Goal: Task Accomplishment & Management: Manage account settings

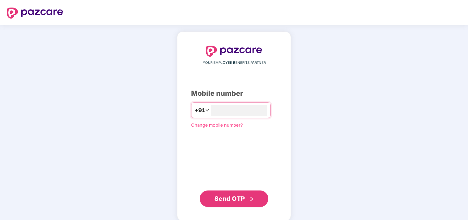
type input "**********"
click at [225, 199] on span "Send OTP" at bounding box center [229, 197] width 31 height 7
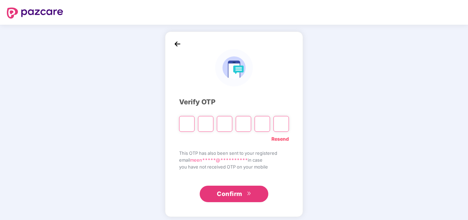
type input "*"
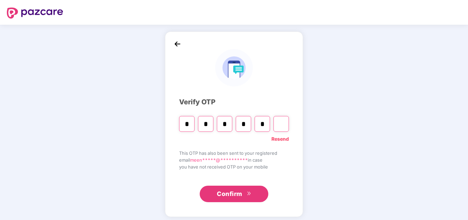
type input "*"
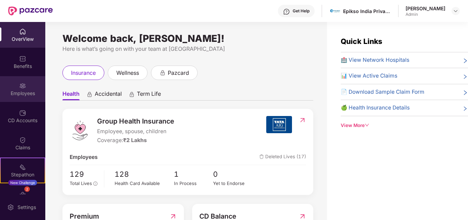
click at [20, 94] on div "Employees" at bounding box center [22, 93] width 45 height 7
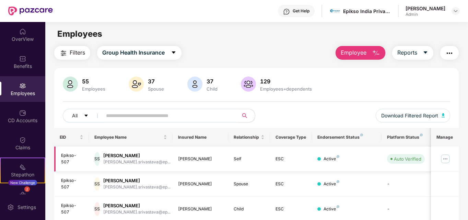
click at [446, 160] on img at bounding box center [445, 158] width 11 height 11
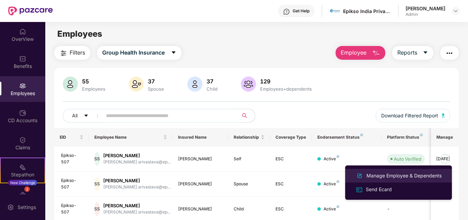
click at [412, 176] on div "Manage Employee & Dependents" at bounding box center [404, 176] width 78 height 8
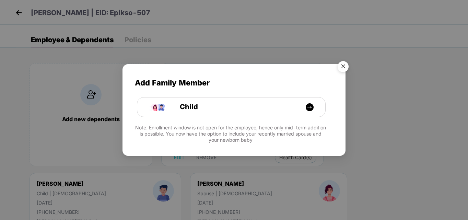
click at [345, 63] on img "Close" at bounding box center [343, 67] width 19 height 19
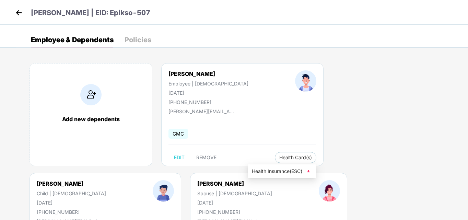
click at [307, 171] on img at bounding box center [308, 171] width 7 height 7
click at [18, 14] on img at bounding box center [19, 13] width 10 height 10
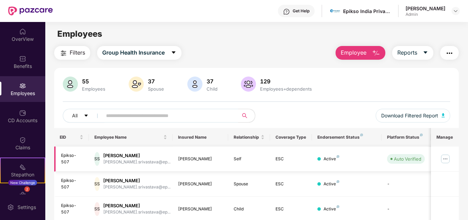
click at [446, 160] on img at bounding box center [445, 158] width 11 height 11
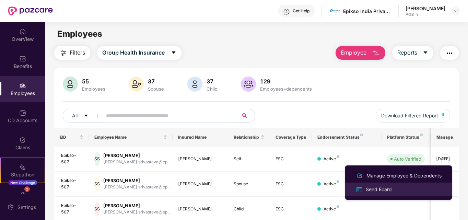
click at [379, 190] on div "Send Ecard" at bounding box center [378, 190] width 29 height 8
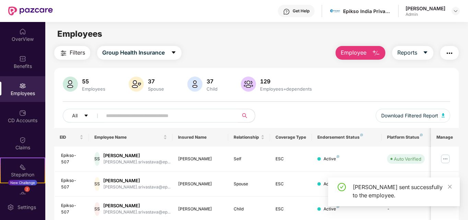
click at [334, 95] on div "55 Employees 37 Spouse 37 Child [DEMOGRAPHIC_DATA] Employees+dependents All Dow…" at bounding box center [256, 102] width 405 height 51
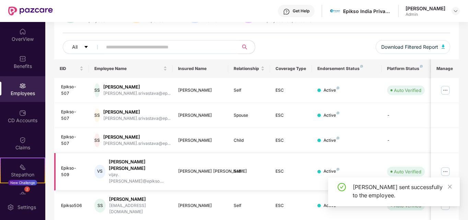
scroll to position [103, 0]
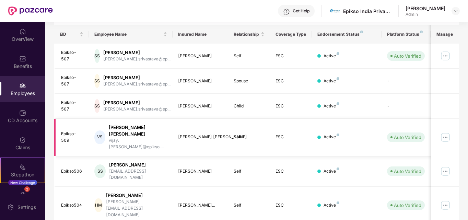
click at [448, 132] on img at bounding box center [445, 137] width 11 height 11
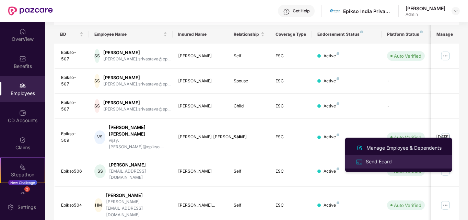
click at [399, 164] on div "Send Ecard" at bounding box center [398, 162] width 89 height 8
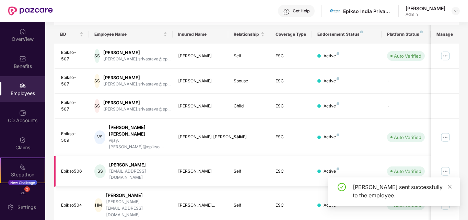
click at [446, 166] on img at bounding box center [445, 171] width 11 height 11
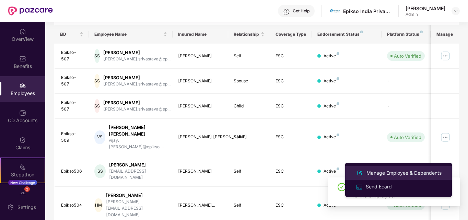
click at [421, 174] on div "Manage Employee & Dependents" at bounding box center [404, 173] width 78 height 8
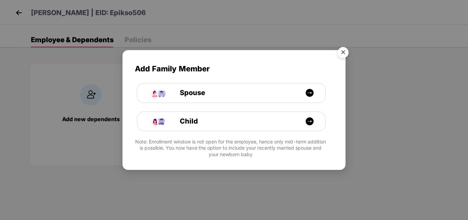
click at [342, 52] on img "Close" at bounding box center [343, 53] width 19 height 19
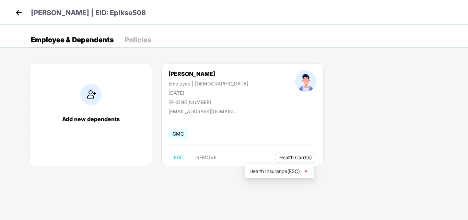
click at [279, 156] on span "Health Card(s)" at bounding box center [295, 157] width 33 height 3
click at [308, 171] on img at bounding box center [306, 171] width 7 height 7
click at [15, 12] on img at bounding box center [19, 13] width 10 height 10
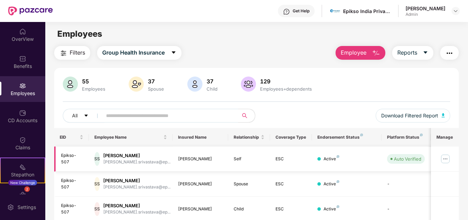
click at [445, 160] on img at bounding box center [445, 158] width 11 height 11
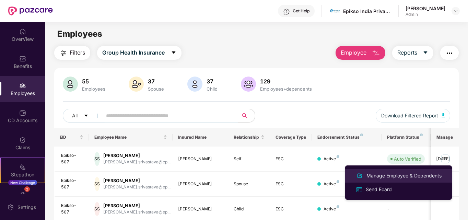
click at [431, 177] on div "Manage Employee & Dependents" at bounding box center [404, 176] width 78 height 8
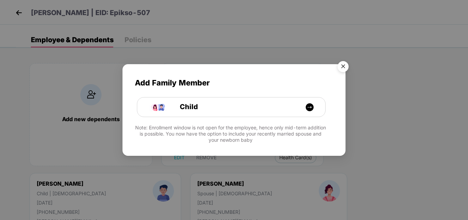
click at [349, 67] on img "Close" at bounding box center [343, 67] width 19 height 19
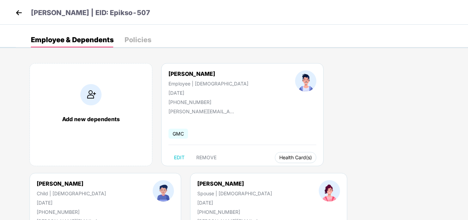
click at [279, 158] on span "Health Card(s)" at bounding box center [295, 157] width 33 height 3
click at [308, 172] on img at bounding box center [308, 171] width 7 height 7
click at [18, 13] on img at bounding box center [19, 13] width 10 height 10
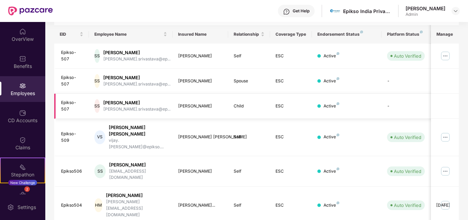
scroll to position [137, 0]
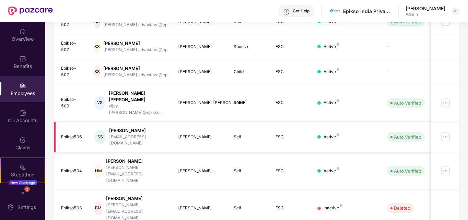
click at [445, 131] on img at bounding box center [445, 136] width 11 height 11
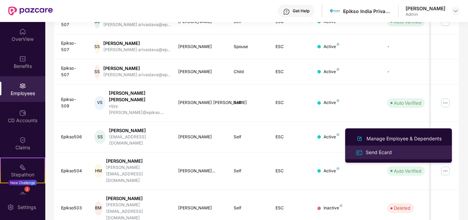
click at [391, 152] on div "Send Ecard" at bounding box center [378, 153] width 29 height 8
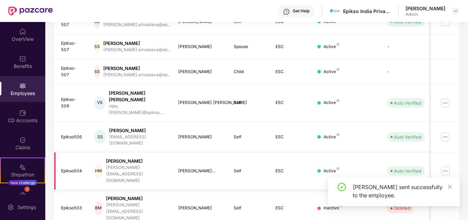
click at [446, 165] on img at bounding box center [445, 170] width 11 height 11
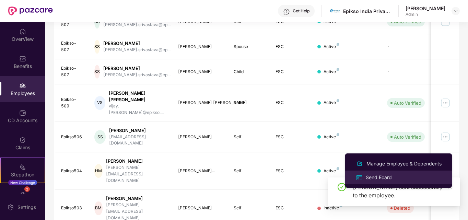
click at [388, 176] on div "Send Ecard" at bounding box center [378, 178] width 29 height 8
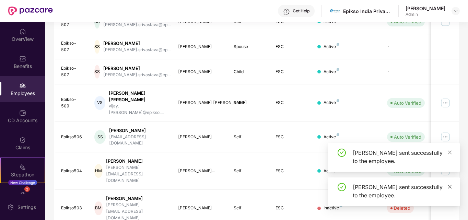
click at [450, 188] on icon "close" at bounding box center [449, 186] width 5 height 5
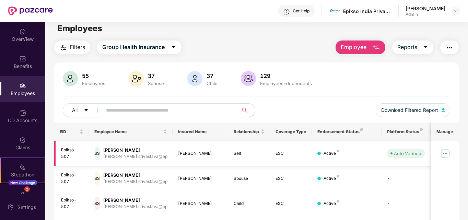
scroll to position [0, 0]
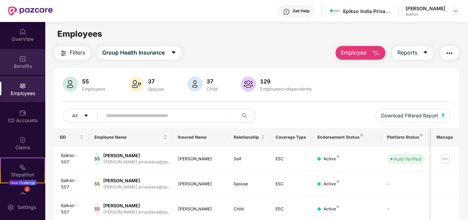
click at [22, 61] on img at bounding box center [22, 58] width 7 height 7
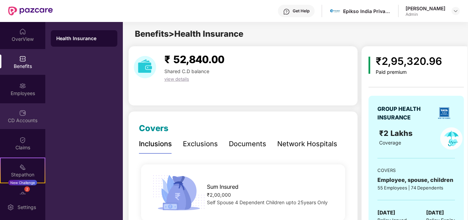
click at [23, 115] on img at bounding box center [22, 112] width 7 height 7
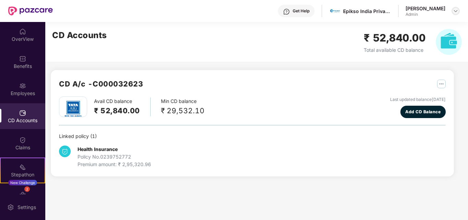
click at [456, 11] on img at bounding box center [455, 10] width 5 height 5
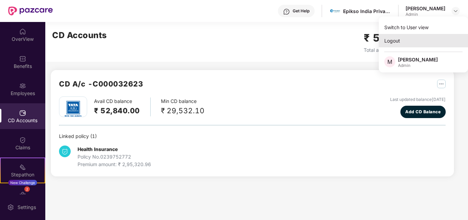
click at [397, 42] on div "Logout" at bounding box center [423, 40] width 89 height 13
